Goal: Obtain resource: Obtain resource

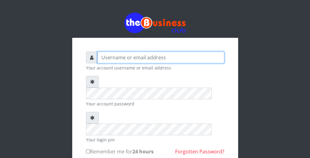
type input "wergbac8"
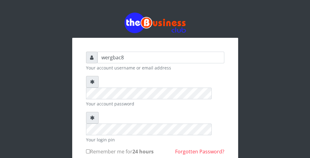
click at [303, 10] on div "wergbac8 Your account username or email address Your account password Your logi…" at bounding box center [155, 119] width 310 height 238
click at [294, 18] on div "wergbac8 Your account username or email address Your account password Your logi…" at bounding box center [155, 119] width 295 height 238
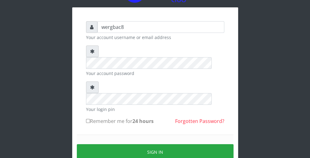
scroll to position [37, 0]
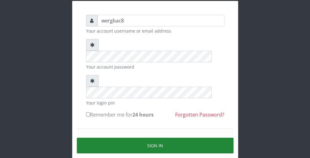
click at [209, 138] on button "Sign in" at bounding box center [155, 146] width 157 height 16
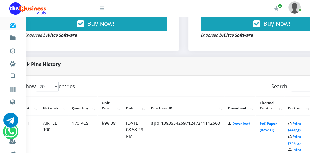
scroll to position [258, 25]
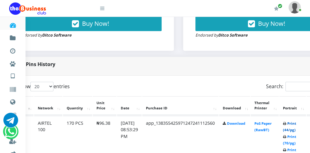
click at [296, 129] on link "Print (44/pg)" at bounding box center [289, 126] width 13 height 11
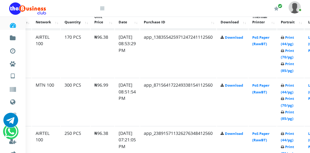
scroll to position [344, 14]
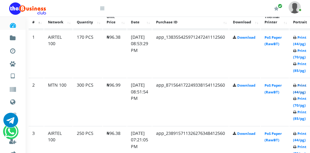
click at [303, 92] on link "Print (44/pg)" at bounding box center [299, 88] width 13 height 11
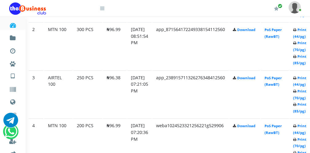
scroll to position [406, 14]
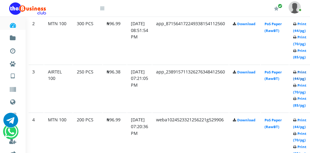
click at [301, 78] on link "Print (44/pg)" at bounding box center [299, 75] width 13 height 11
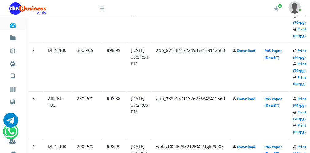
scroll to position [406, 14]
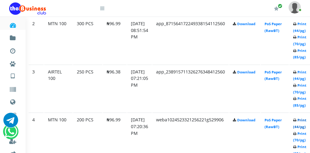
click at [302, 125] on link "Print (44/pg)" at bounding box center [299, 123] width 13 height 11
